Goal: Information Seeking & Learning: Find specific fact

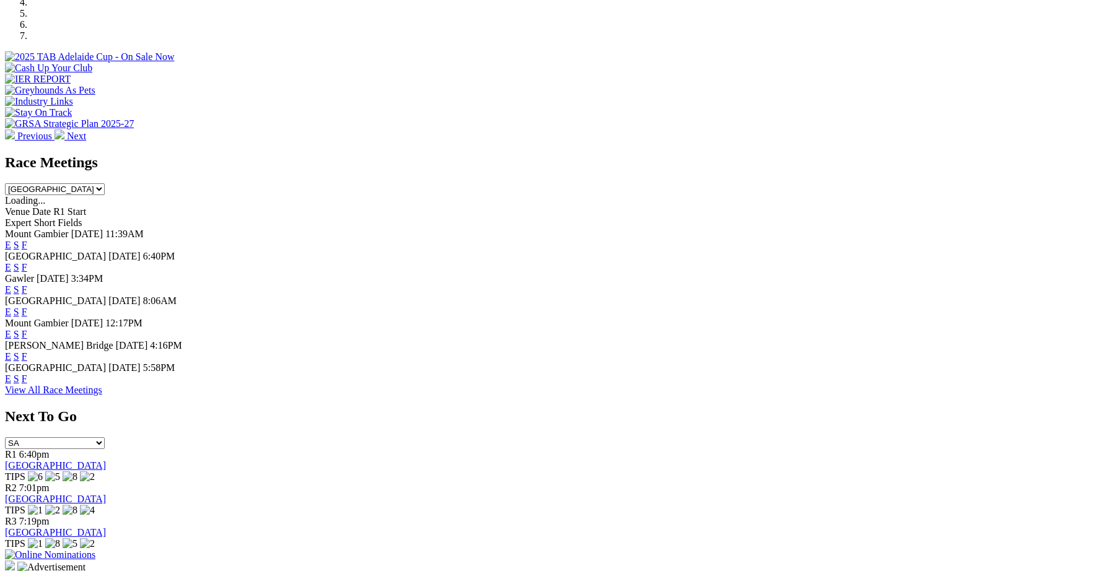
scroll to position [428, 0]
click at [27, 384] on link "F" at bounding box center [25, 378] width 6 height 11
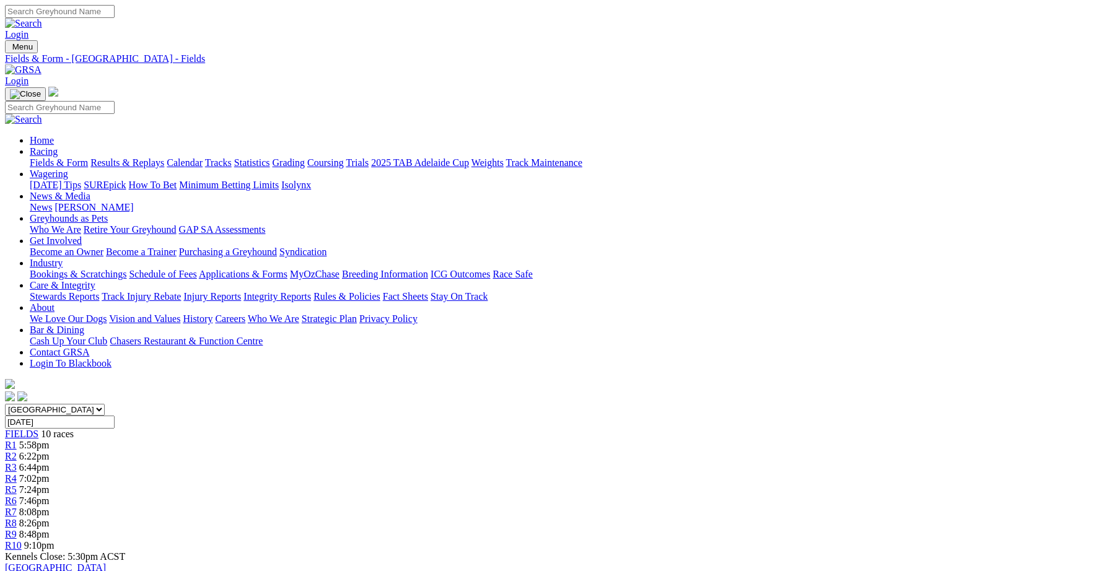
click at [105, 404] on select "[GEOGRAPHIC_DATA] [GEOGRAPHIC_DATA] [GEOGRAPHIC_DATA] [GEOGRAPHIC_DATA] [GEOGRA…" at bounding box center [55, 410] width 100 height 12
select select "QLD"
click at [105, 404] on select "[GEOGRAPHIC_DATA] [GEOGRAPHIC_DATA] [GEOGRAPHIC_DATA] [GEOGRAPHIC_DATA] [GEOGRA…" at bounding box center [55, 410] width 100 height 12
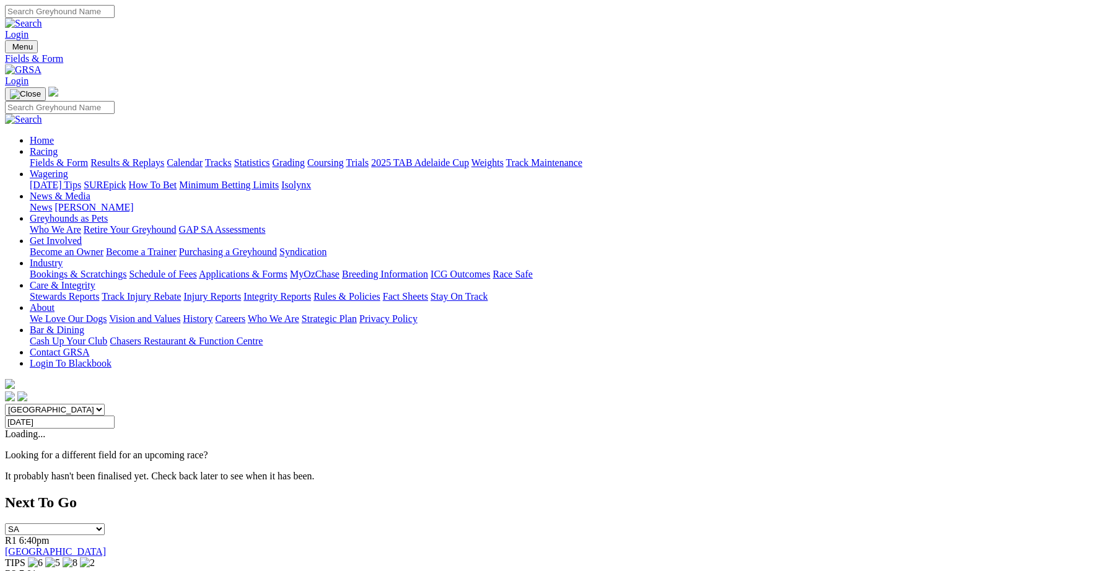
click at [105, 404] on select "[GEOGRAPHIC_DATA] [GEOGRAPHIC_DATA] [GEOGRAPHIC_DATA] [GEOGRAPHIC_DATA] [GEOGRA…" at bounding box center [55, 410] width 100 height 12
click at [164, 157] on link "Results & Replays" at bounding box center [127, 162] width 74 height 11
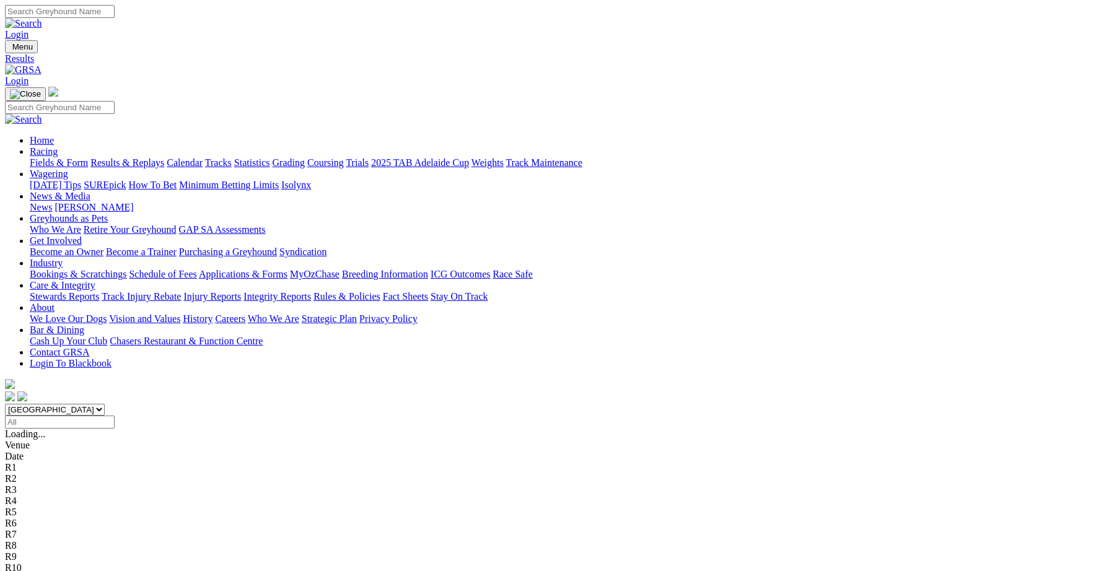
click at [105, 404] on select "South Australia New South Wales Northern Territory Queensland Tasmania Victoria…" at bounding box center [55, 410] width 100 height 12
select select "QLD"
click at [105, 404] on select "South Australia New South Wales Northern Territory Queensland Tasmania Victoria…" at bounding box center [55, 410] width 100 height 12
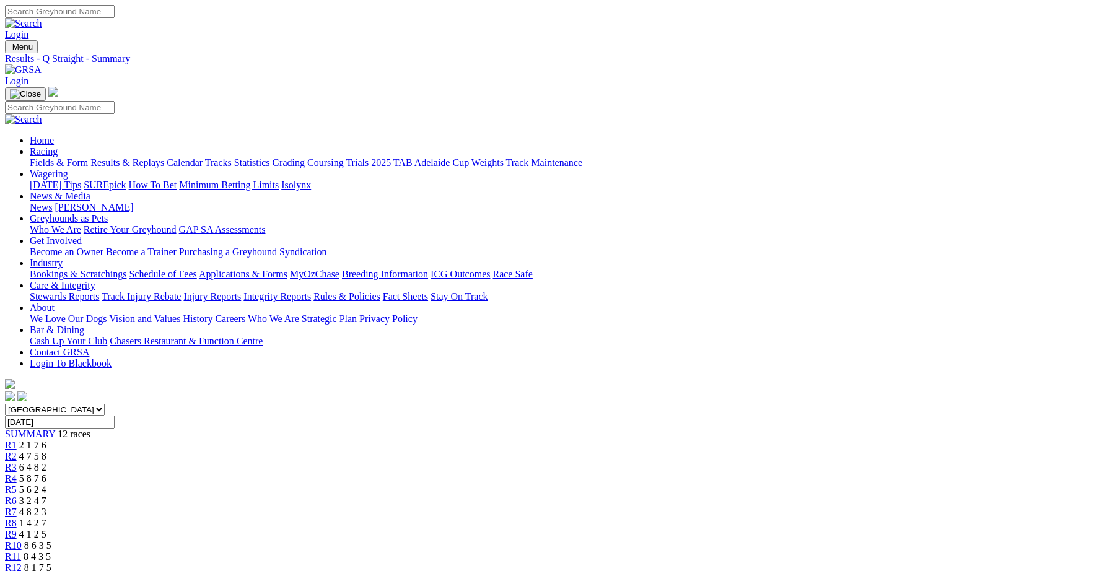
click at [17, 440] on span "R1" at bounding box center [11, 445] width 12 height 11
click at [17, 451] on span "R2" at bounding box center [11, 456] width 12 height 11
click at [17, 462] on span "R3" at bounding box center [11, 467] width 12 height 11
click at [17, 473] on span "R4" at bounding box center [11, 478] width 12 height 11
click at [17, 484] on span "R5" at bounding box center [11, 489] width 12 height 11
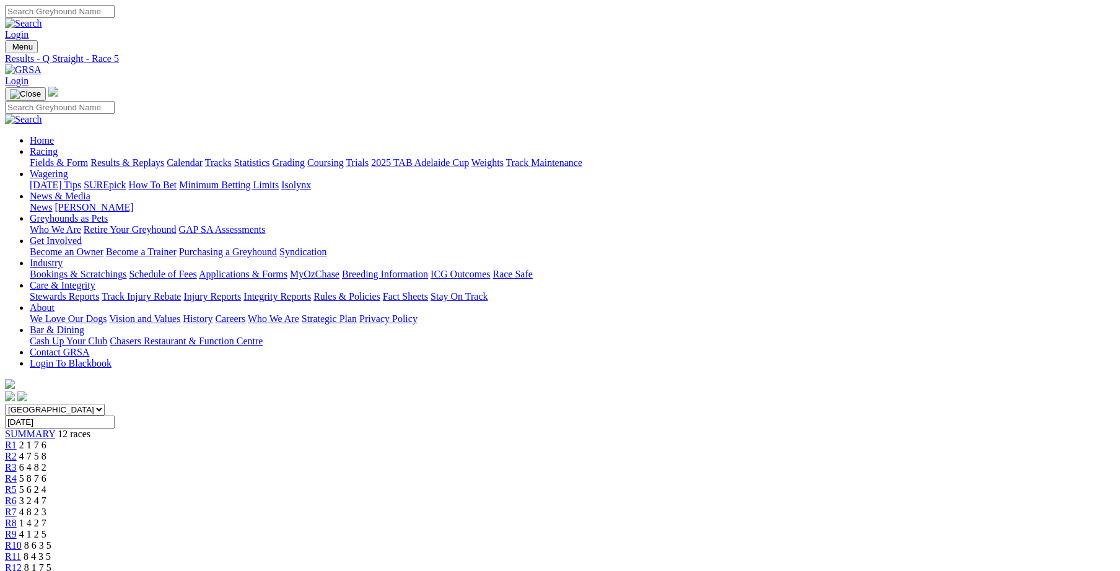
click at [17, 495] on span "R6" at bounding box center [11, 500] width 12 height 11
click at [17, 507] on span "R7" at bounding box center [11, 512] width 12 height 11
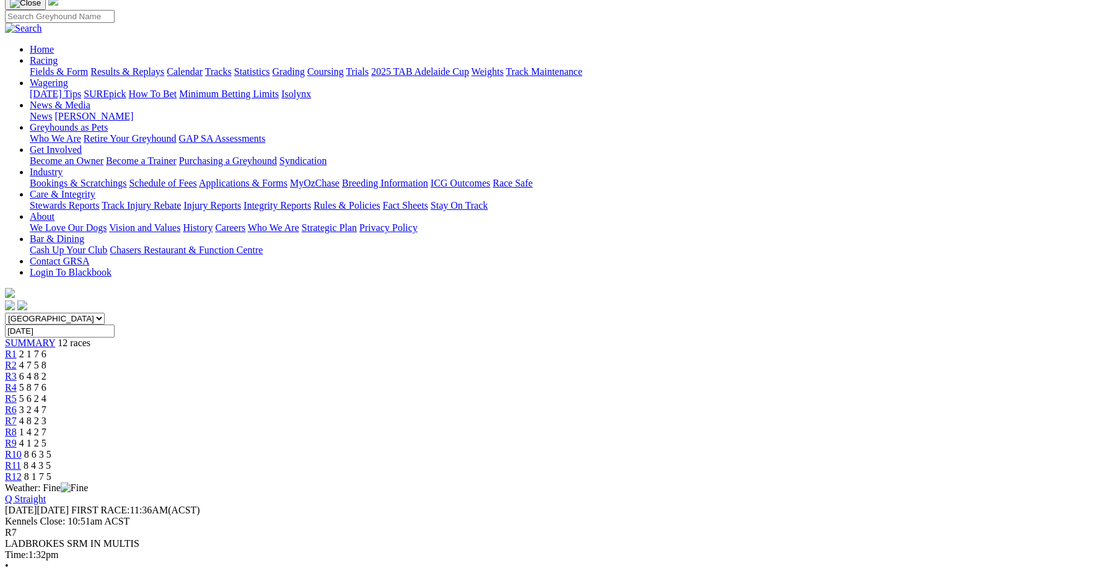
scroll to position [85, 0]
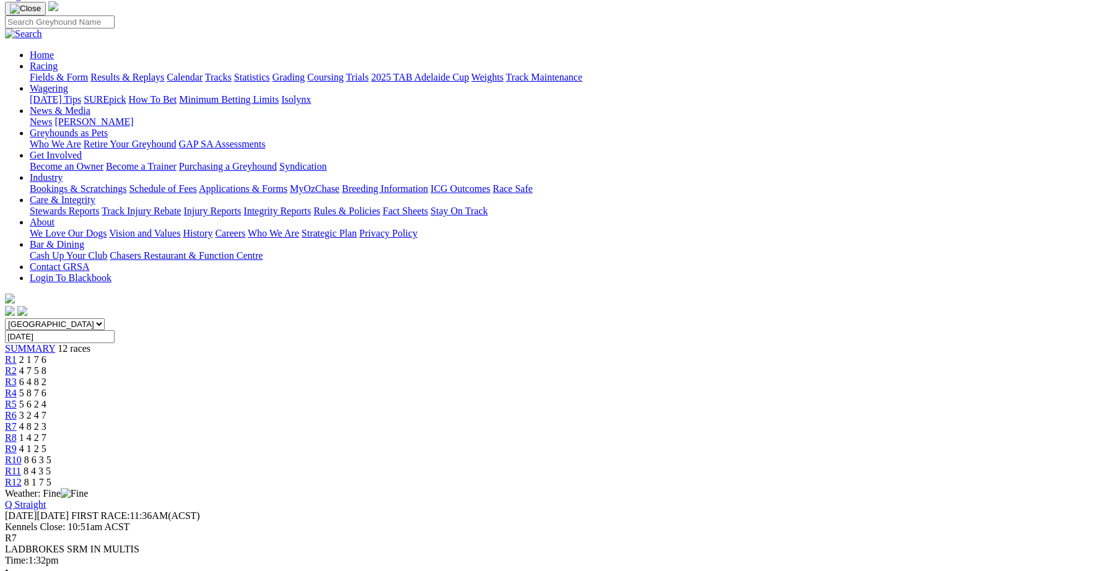
click at [17, 432] on span "R8" at bounding box center [11, 437] width 12 height 11
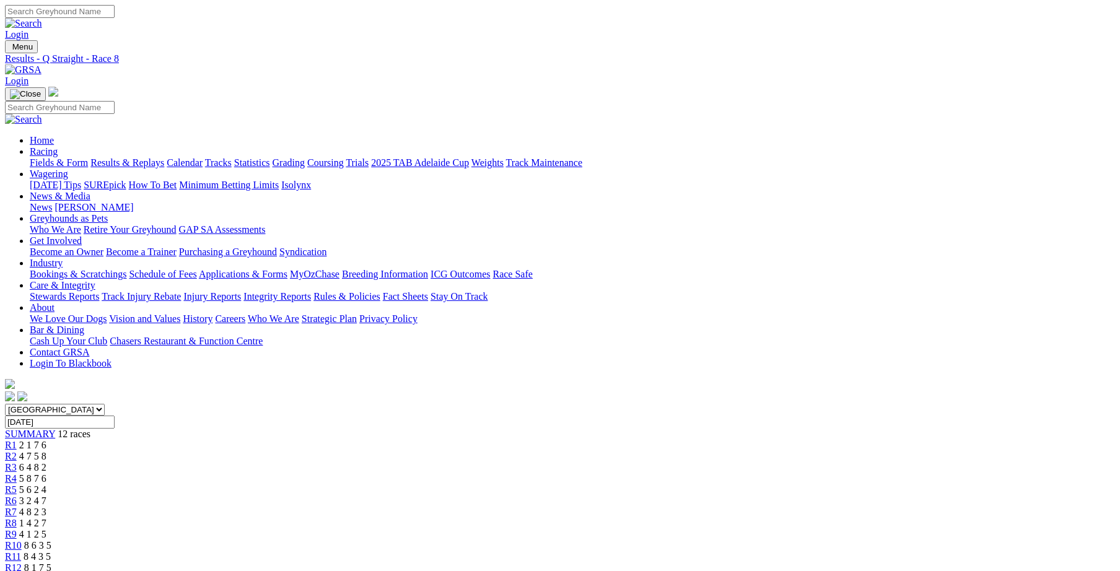
click at [17, 529] on span "R9" at bounding box center [11, 534] width 12 height 11
click at [22, 540] on span "R10" at bounding box center [13, 545] width 17 height 11
click at [858, 551] on div "R11 8 4 3 5" at bounding box center [560, 556] width 1110 height 11
click at [21, 551] on span "R11" at bounding box center [13, 556] width 16 height 11
click at [22, 562] on span "R12" at bounding box center [13, 567] width 17 height 11
